Goal: Task Accomplishment & Management: Complete application form

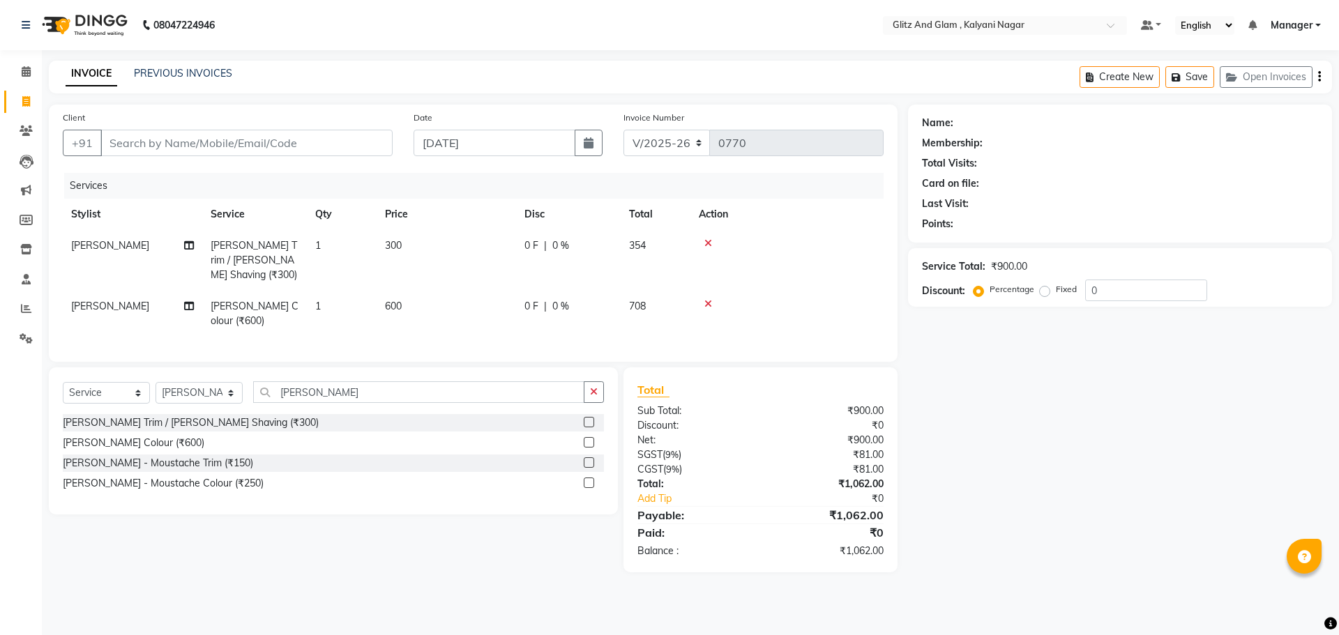
select select "7347"
select select "service"
select select "65895"
click at [206, 152] on input "Client" at bounding box center [246, 143] width 292 height 27
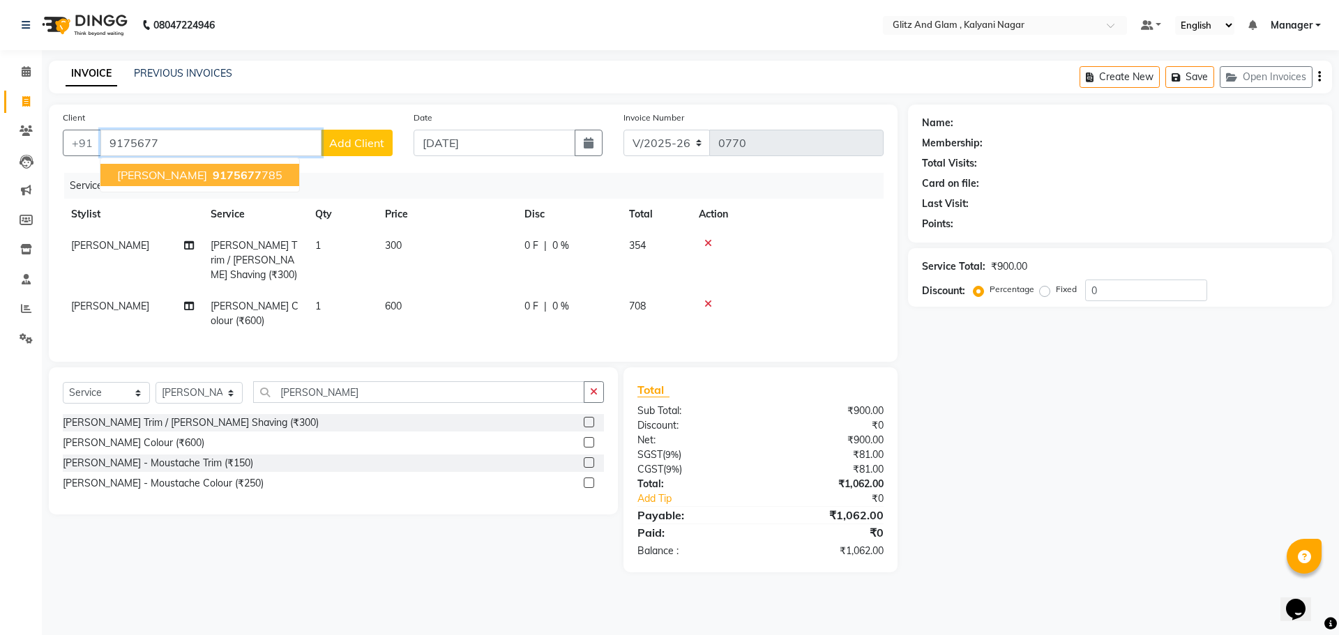
click at [238, 174] on span "9175677" at bounding box center [237, 175] width 49 height 14
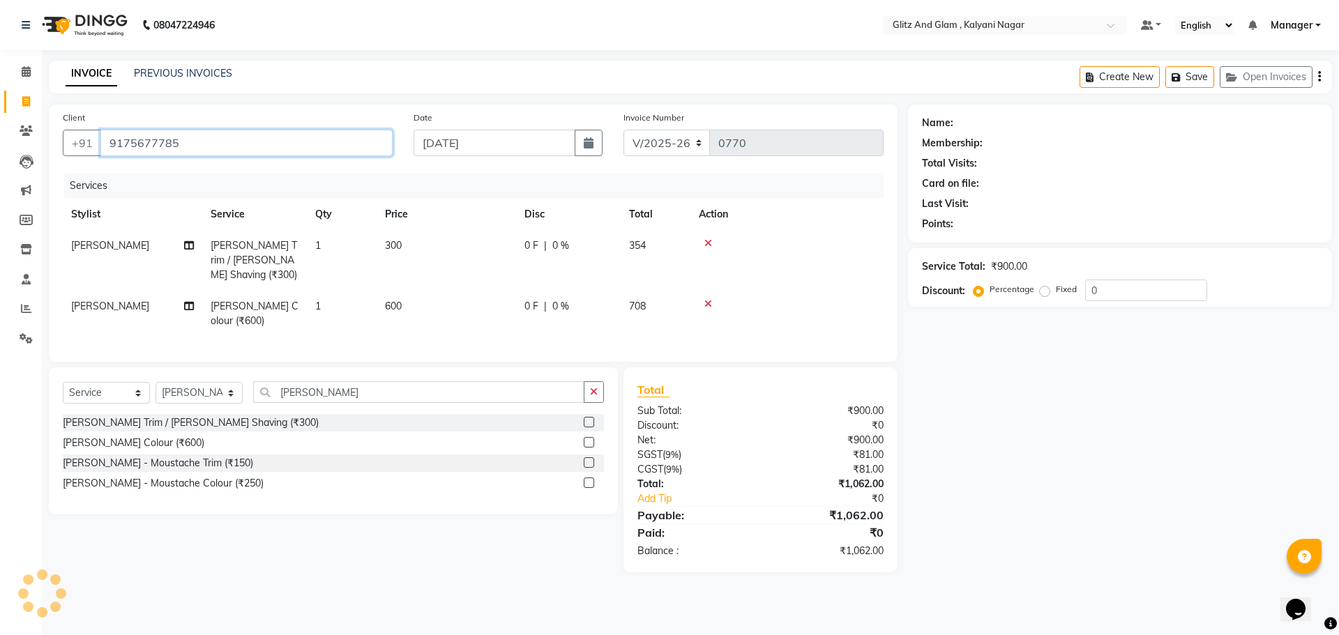
type input "9175677785"
select select "1: Object"
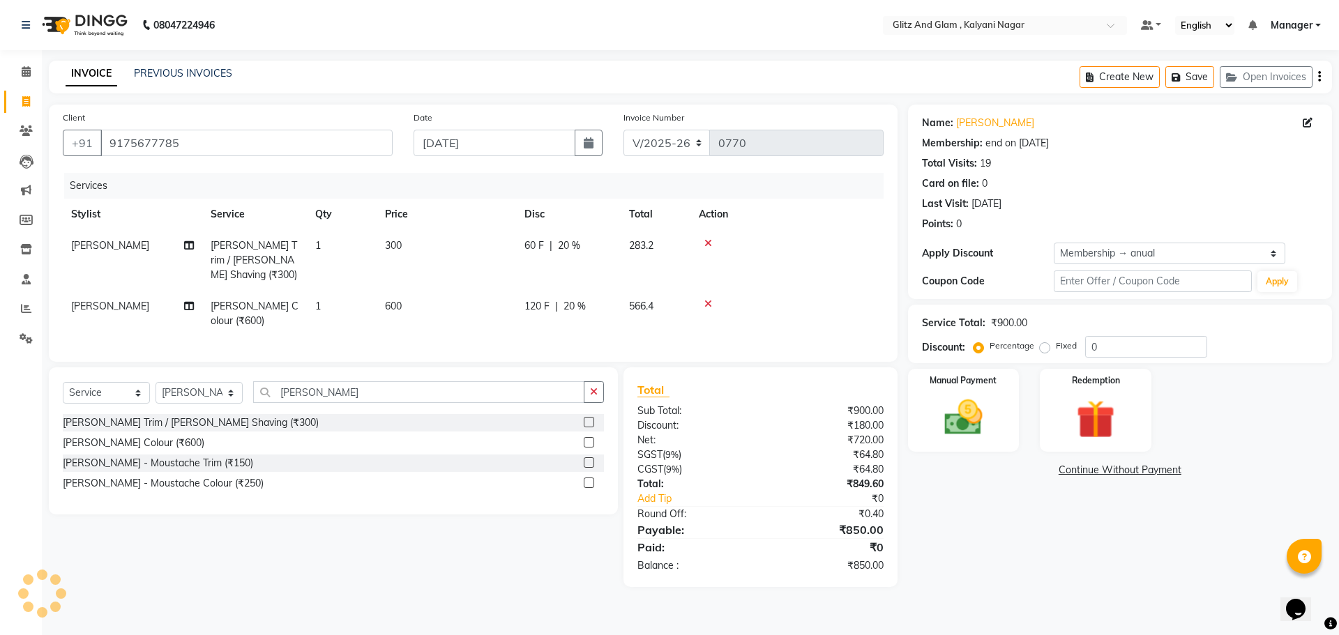
type input "20"
click at [967, 428] on img at bounding box center [963, 418] width 65 height 46
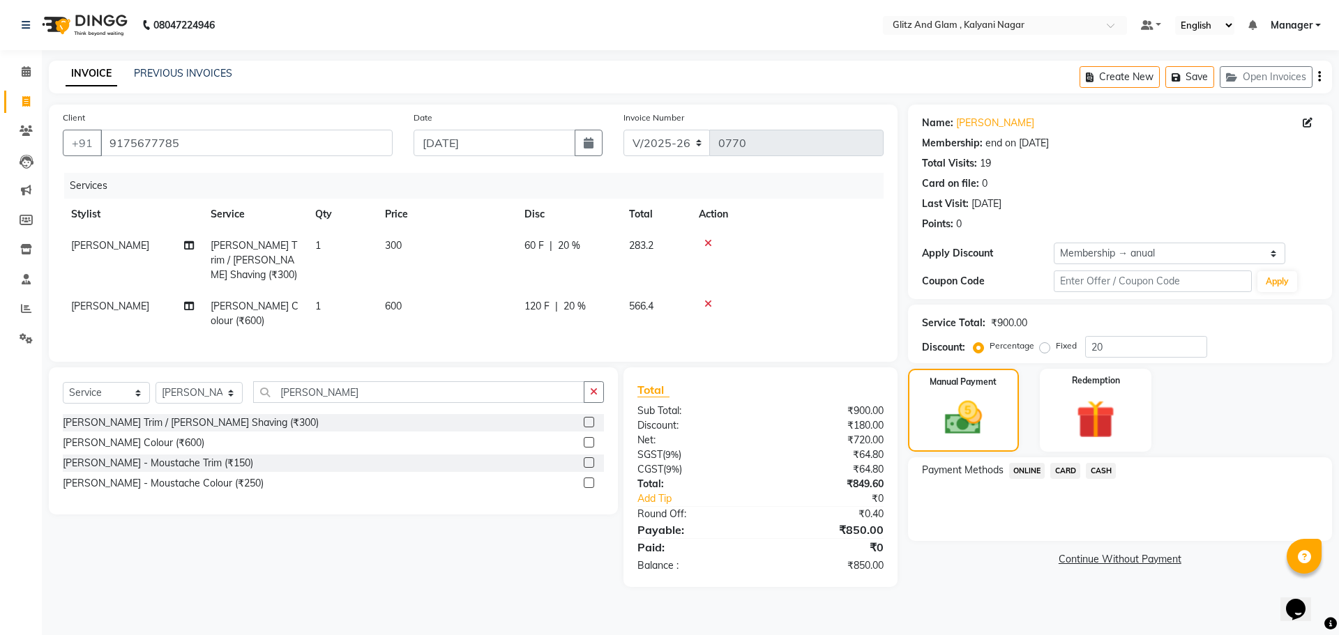
click at [1023, 477] on span "ONLINE" at bounding box center [1027, 471] width 36 height 16
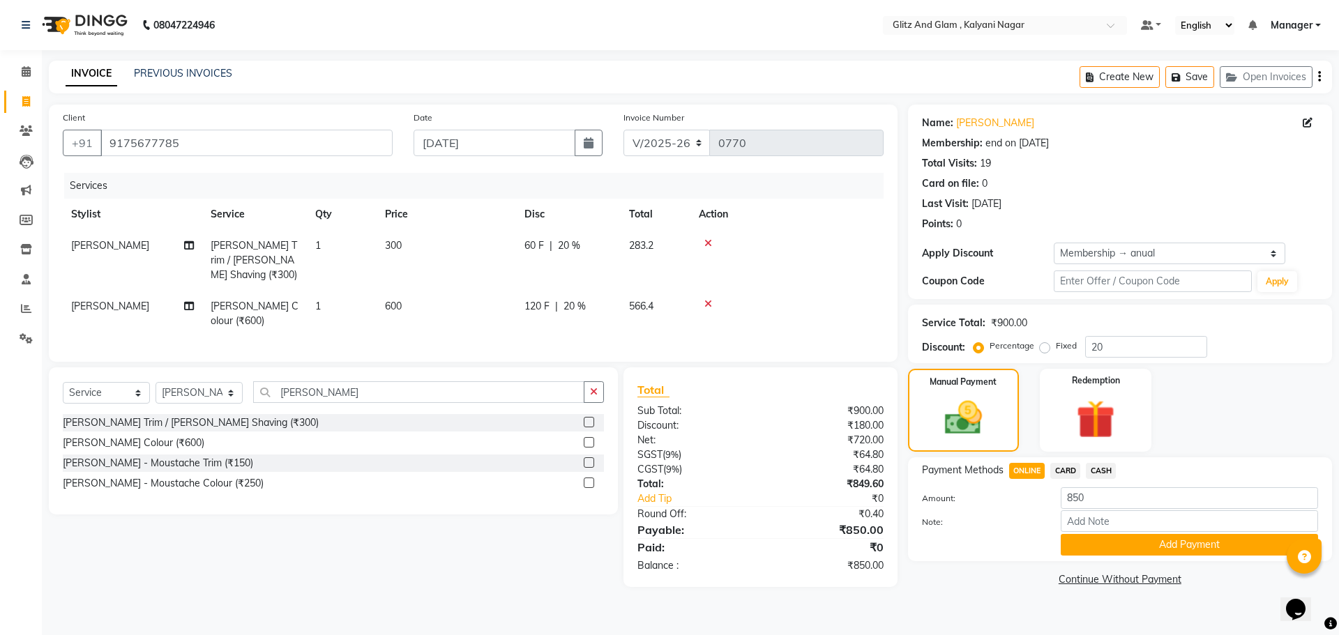
click at [1058, 541] on div "Add Payment" at bounding box center [1189, 545] width 278 height 22
click at [1098, 541] on button "Add Payment" at bounding box center [1189, 545] width 257 height 22
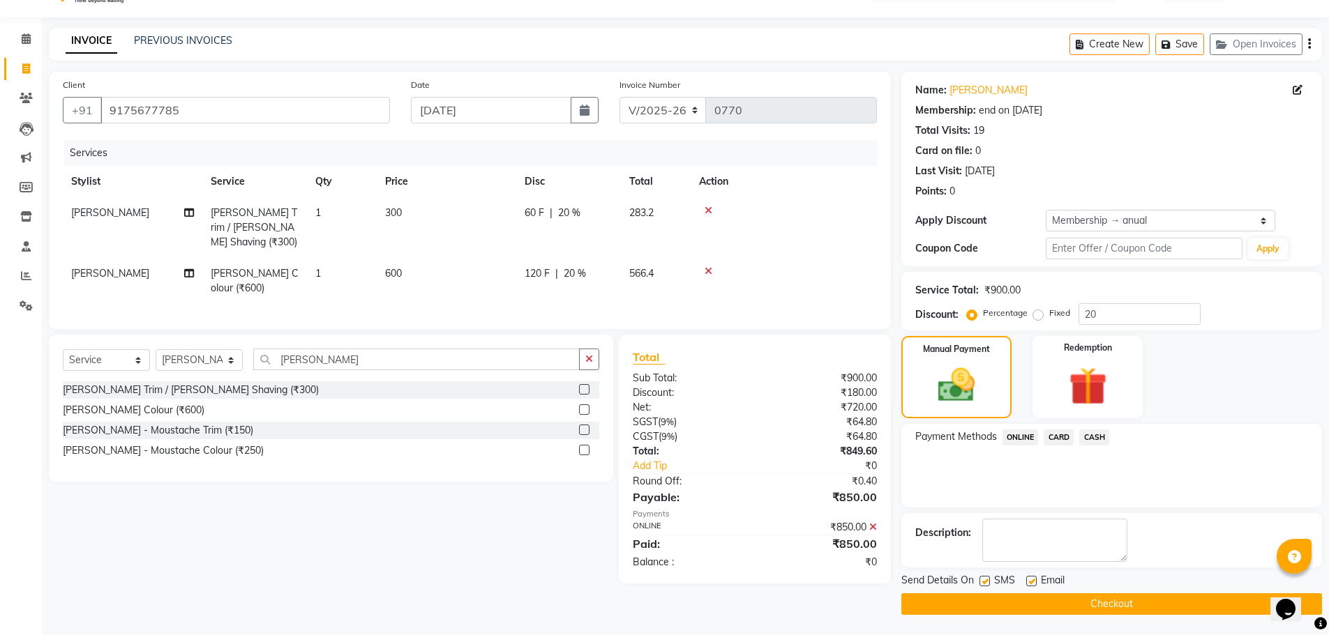
scroll to position [33, 0]
click at [1112, 608] on button "Checkout" at bounding box center [1111, 604] width 421 height 22
